Goal: Task Accomplishment & Management: Manage account settings

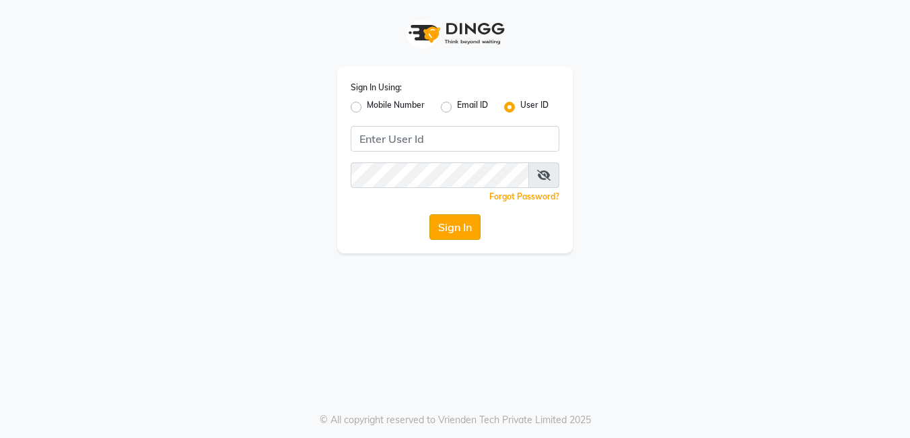
click at [473, 228] on button "Sign In" at bounding box center [455, 227] width 51 height 26
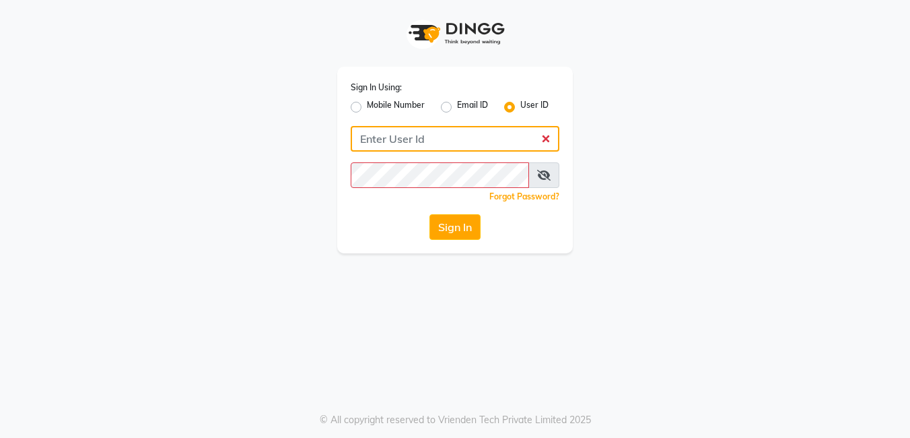
click at [388, 139] on input "Username" at bounding box center [455, 139] width 209 height 26
type input "Blush@123"
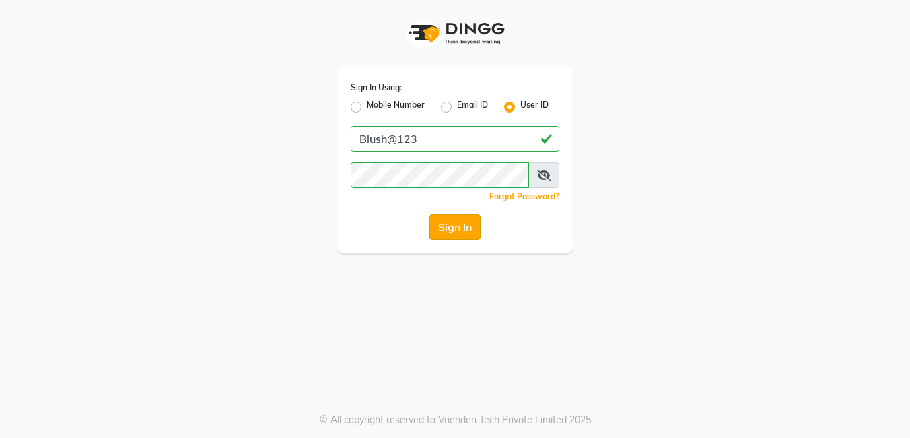
click at [468, 230] on button "Sign In" at bounding box center [455, 227] width 51 height 26
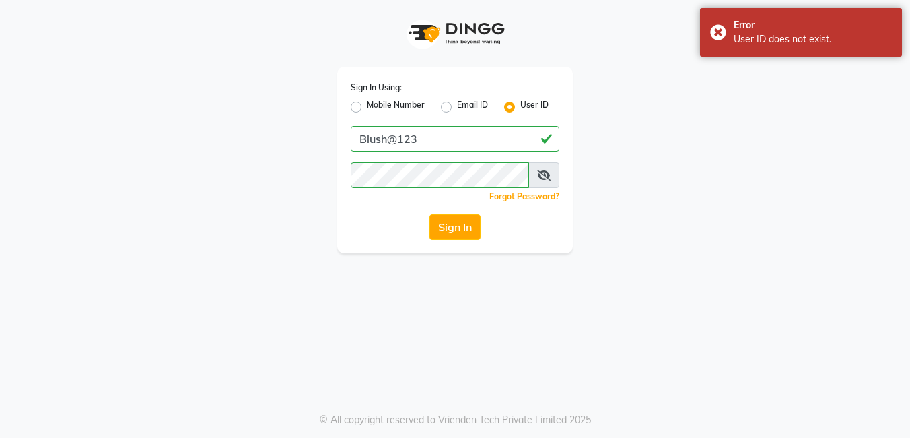
click at [549, 174] on icon at bounding box center [543, 175] width 13 height 11
click at [463, 229] on button "Sign In" at bounding box center [455, 227] width 51 height 26
click at [460, 224] on button "Sign In" at bounding box center [455, 227] width 51 height 26
click at [459, 226] on button "Sign In" at bounding box center [455, 227] width 51 height 26
click at [717, 27] on div "Error User ID does not exist." at bounding box center [801, 32] width 202 height 48
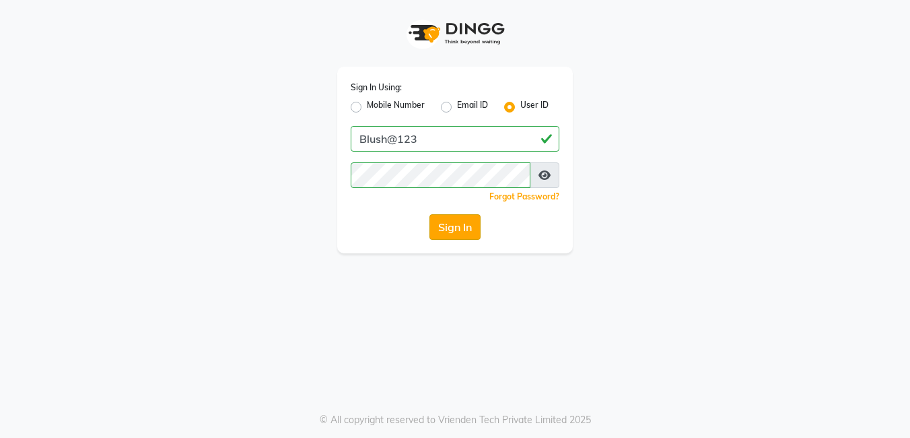
click at [442, 229] on button "Sign In" at bounding box center [455, 227] width 51 height 26
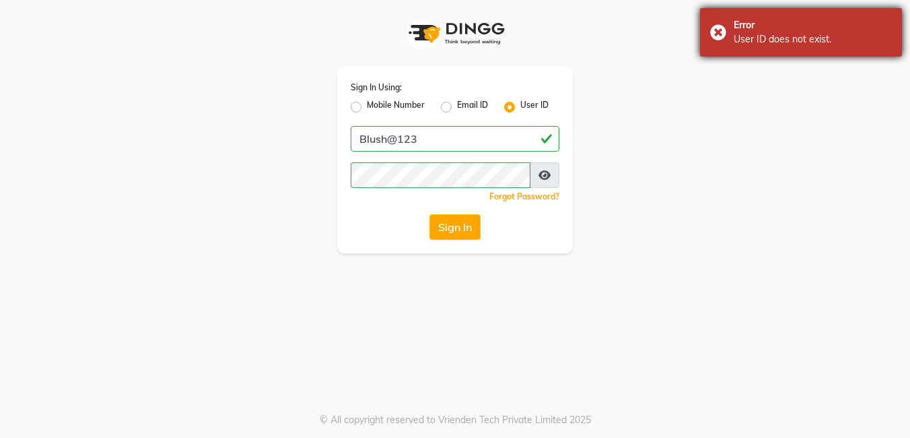
click at [718, 28] on div "Error User ID does not exist." at bounding box center [801, 32] width 202 height 48
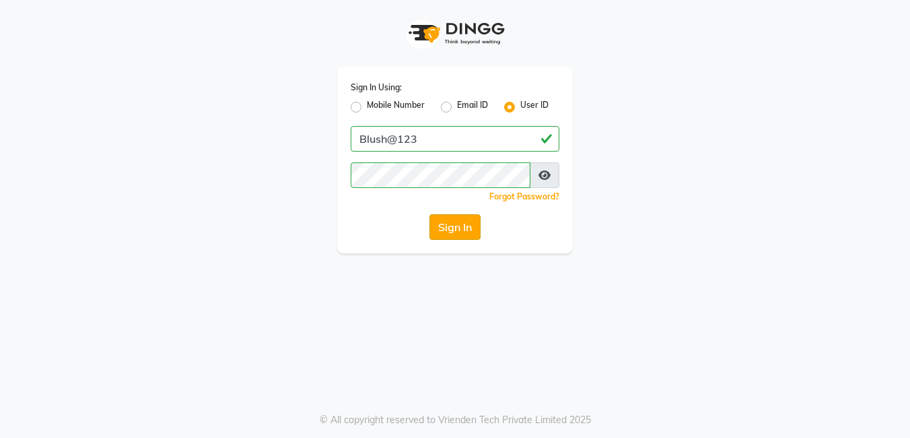
click at [447, 232] on button "Sign In" at bounding box center [455, 227] width 51 height 26
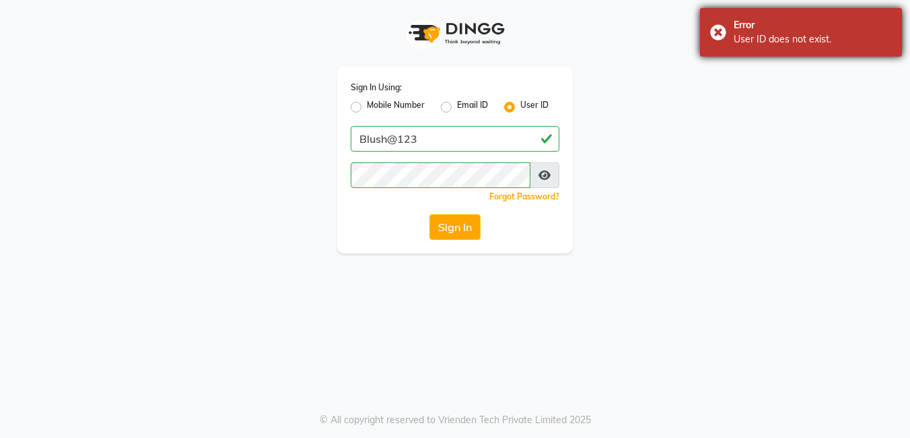
click at [717, 31] on div "Error User ID does not exist." at bounding box center [801, 32] width 202 height 48
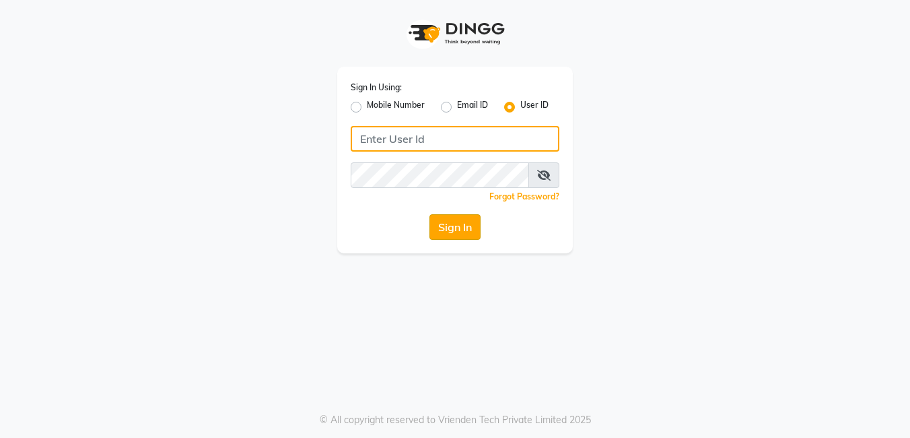
type input "Blush@123"
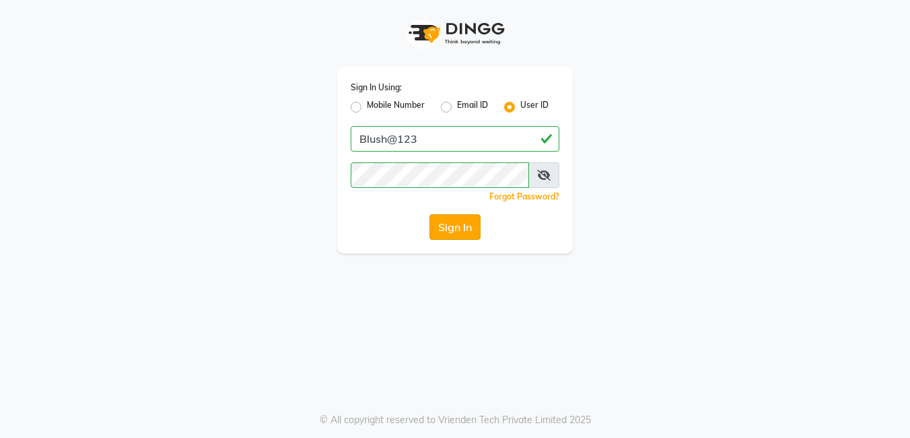
click at [461, 229] on button "Sign In" at bounding box center [455, 227] width 51 height 26
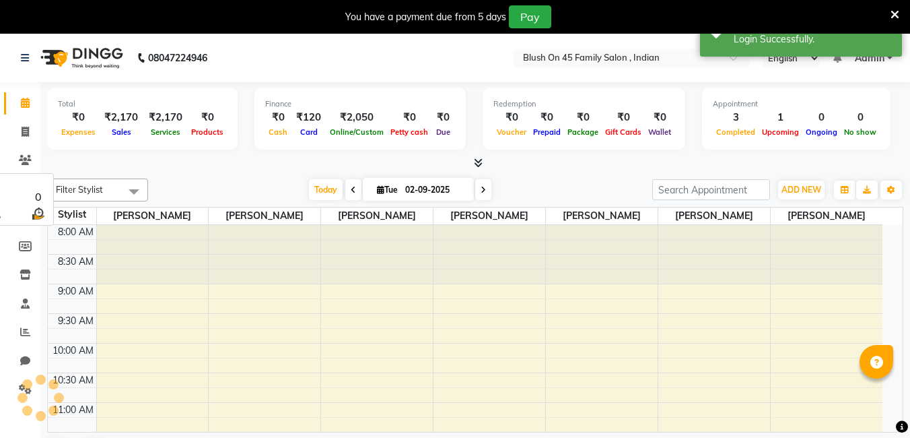
select select "en"
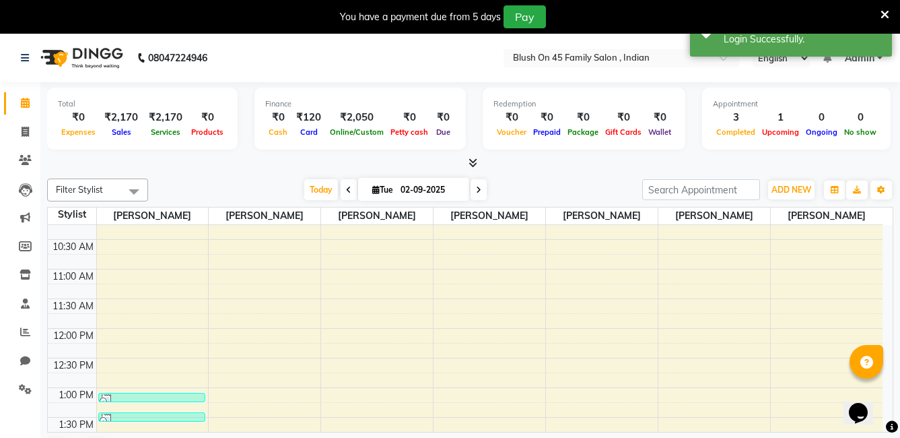
scroll to position [135, 0]
